Goal: Information Seeking & Learning: Learn about a topic

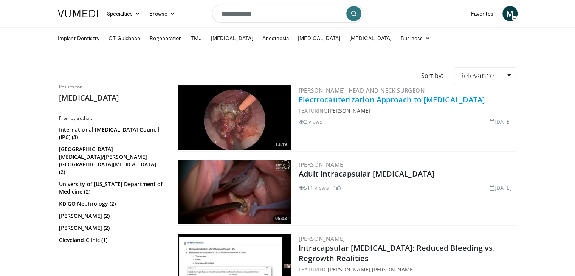
click at [398, 98] on link "Electrocauterization Approach to Tonsillectomy" at bounding box center [392, 100] width 187 height 10
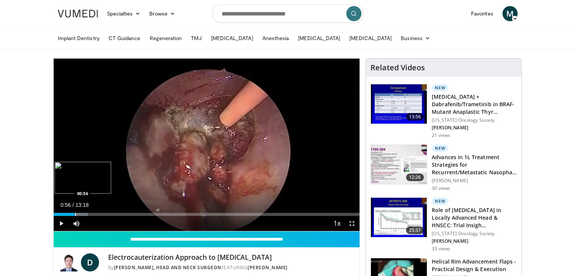
click at [75, 213] on div "Progress Bar" at bounding box center [75, 214] width 1 height 3
click at [90, 213] on div "Progress Bar" at bounding box center [90, 214] width 1 height 3
click at [115, 214] on div "Progress Bar" at bounding box center [115, 214] width 1 height 3
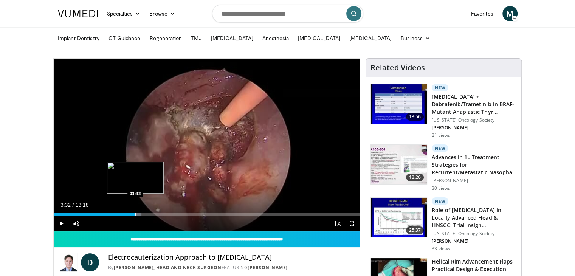
click at [135, 215] on div "Progress Bar" at bounding box center [135, 214] width 1 height 3
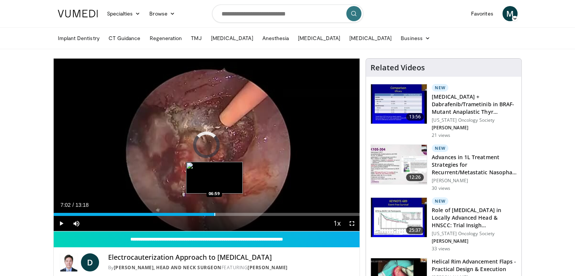
click at [216, 214] on div "Loaded : 32.50% 07:02 06:59" at bounding box center [207, 214] width 306 height 3
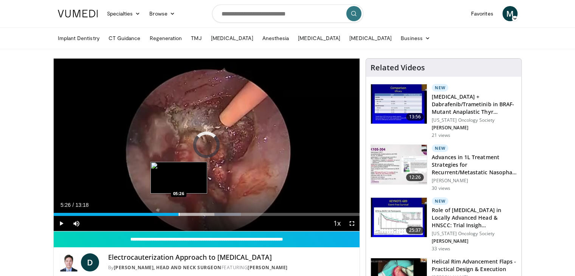
click at [179, 215] on div "Progress Bar" at bounding box center [179, 214] width 1 height 3
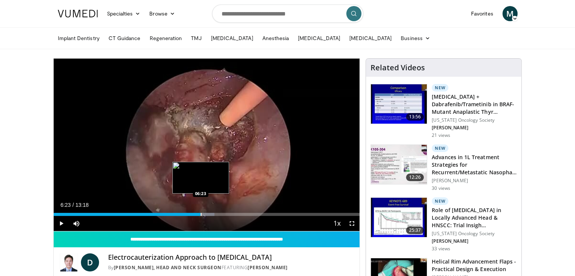
click at [201, 211] on div "Loaded : 52.50% 05:52 06:23" at bounding box center [207, 212] width 306 height 7
click at [213, 213] on div "Progress Bar" at bounding box center [213, 214] width 1 height 3
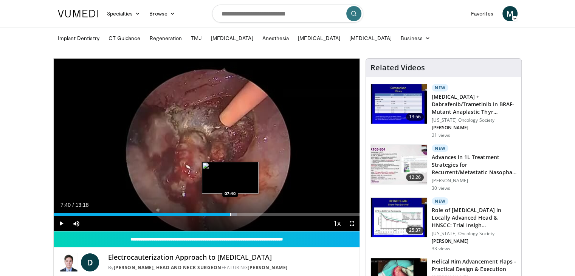
click at [230, 213] on div "Progress Bar" at bounding box center [230, 214] width 1 height 3
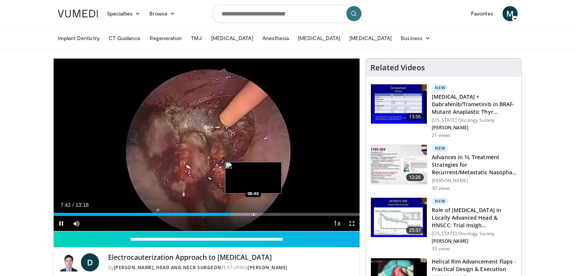
click at [253, 213] on div "Progress Bar" at bounding box center [253, 214] width 1 height 3
click at [264, 214] on div "Progress Bar" at bounding box center [264, 214] width 1 height 3
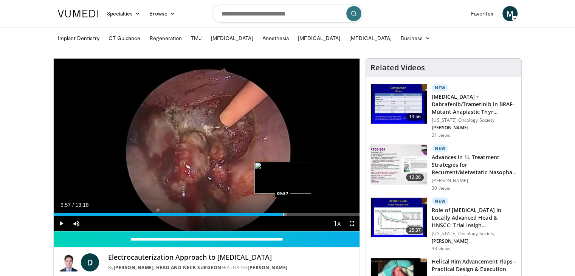
click at [283, 214] on div "Progress Bar" at bounding box center [283, 214] width 1 height 3
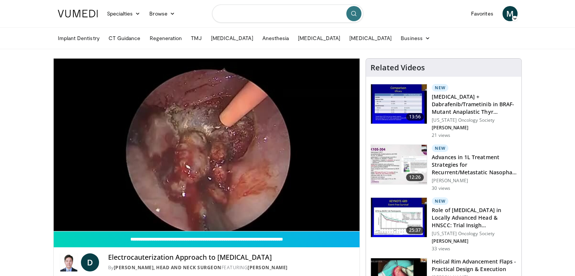
click at [294, 9] on input "Search topics, interventions" at bounding box center [287, 14] width 151 height 18
type input "*********"
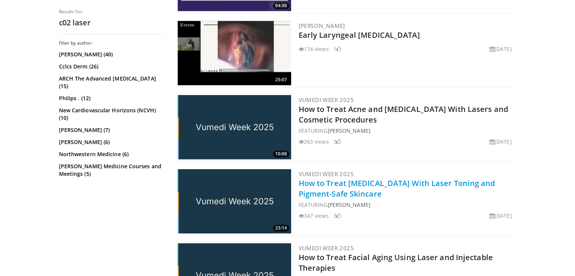
scroll to position [1097, 0]
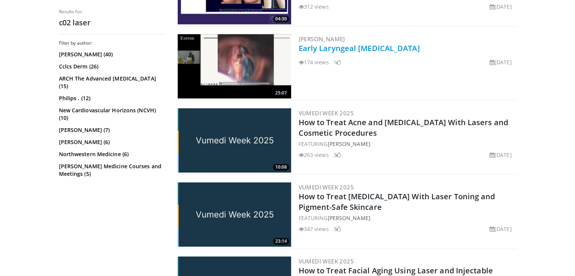
click at [377, 53] on link "Early Laryngeal [MEDICAL_DATA]" at bounding box center [359, 48] width 121 height 10
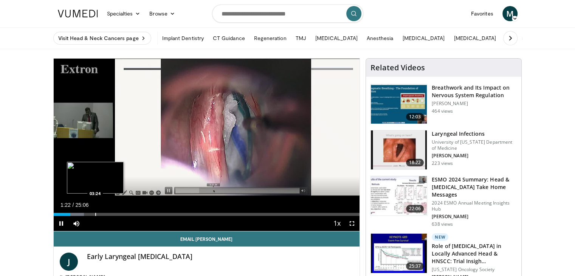
click at [95, 209] on video-js "**********" at bounding box center [207, 145] width 306 height 173
click at [98, 213] on div "Progress Bar" at bounding box center [98, 214] width 1 height 3
click at [88, 209] on div "Loaded : 20.58% 04:10 02:51" at bounding box center [207, 212] width 306 height 7
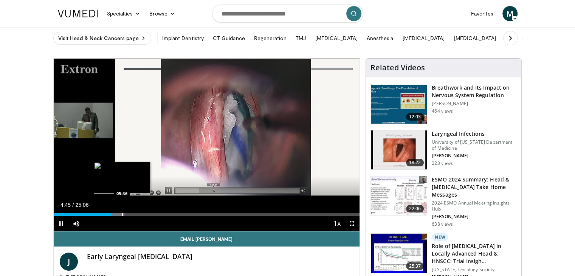
click at [122, 212] on div "Loaded : 23.20% 04:45 05:36" at bounding box center [207, 212] width 306 height 7
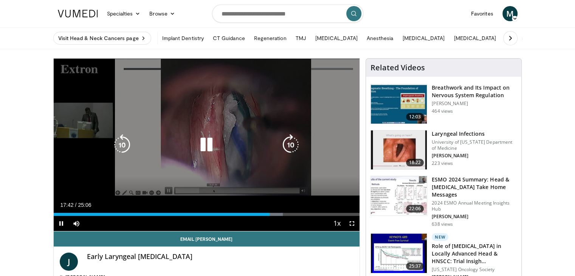
click at [204, 145] on icon "Video Player" at bounding box center [206, 144] width 21 height 21
